Goal: Browse casually: Explore the website without a specific task or goal

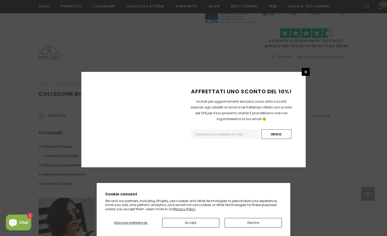
scroll to position [307, 0]
